Goal: Manage account settings

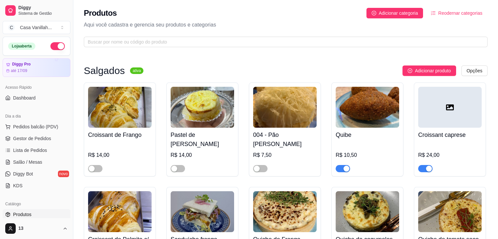
scroll to position [65, 0]
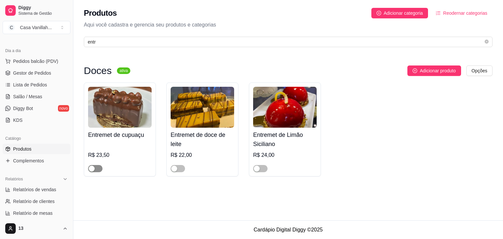
click at [96, 171] on span "button" at bounding box center [95, 168] width 14 height 7
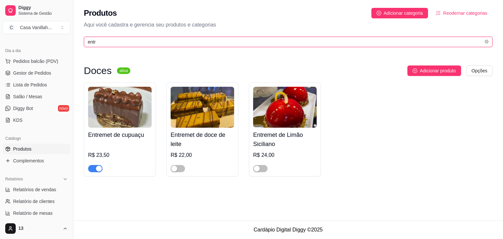
click at [126, 38] on input "entr" at bounding box center [285, 41] width 395 height 7
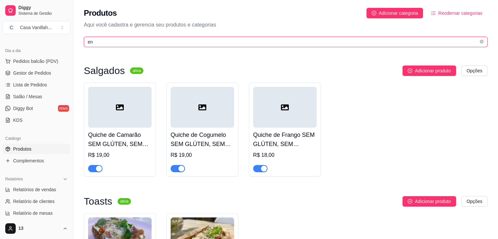
type input "e"
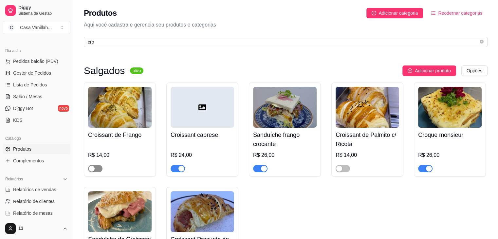
click at [95, 168] on span "button" at bounding box center [95, 168] width 14 height 7
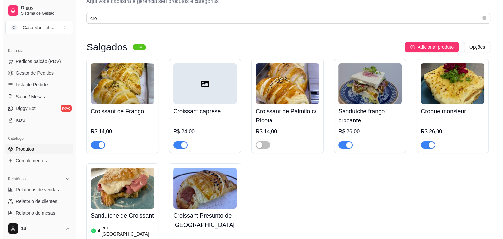
scroll to position [0, 0]
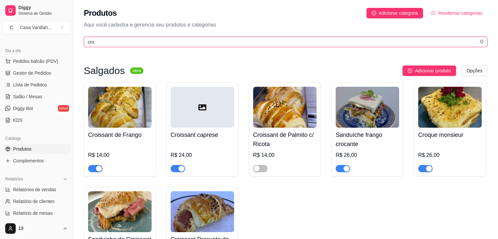
click at [182, 44] on input "cro" at bounding box center [283, 41] width 391 height 7
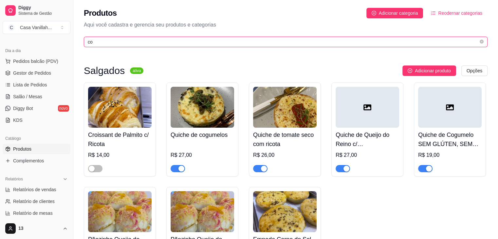
type input "c"
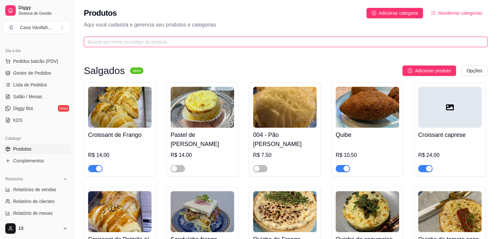
click at [251, 44] on input "text" at bounding box center [283, 41] width 391 height 7
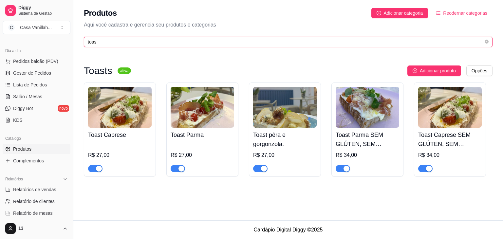
type input "toas"
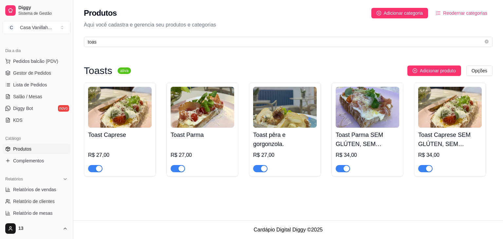
click at [173, 165] on div at bounding box center [178, 168] width 14 height 8
click at [178, 166] on button "button" at bounding box center [178, 168] width 14 height 7
click at [98, 170] on div "button" at bounding box center [99, 169] width 6 height 6
